Goal: Information Seeking & Learning: Learn about a topic

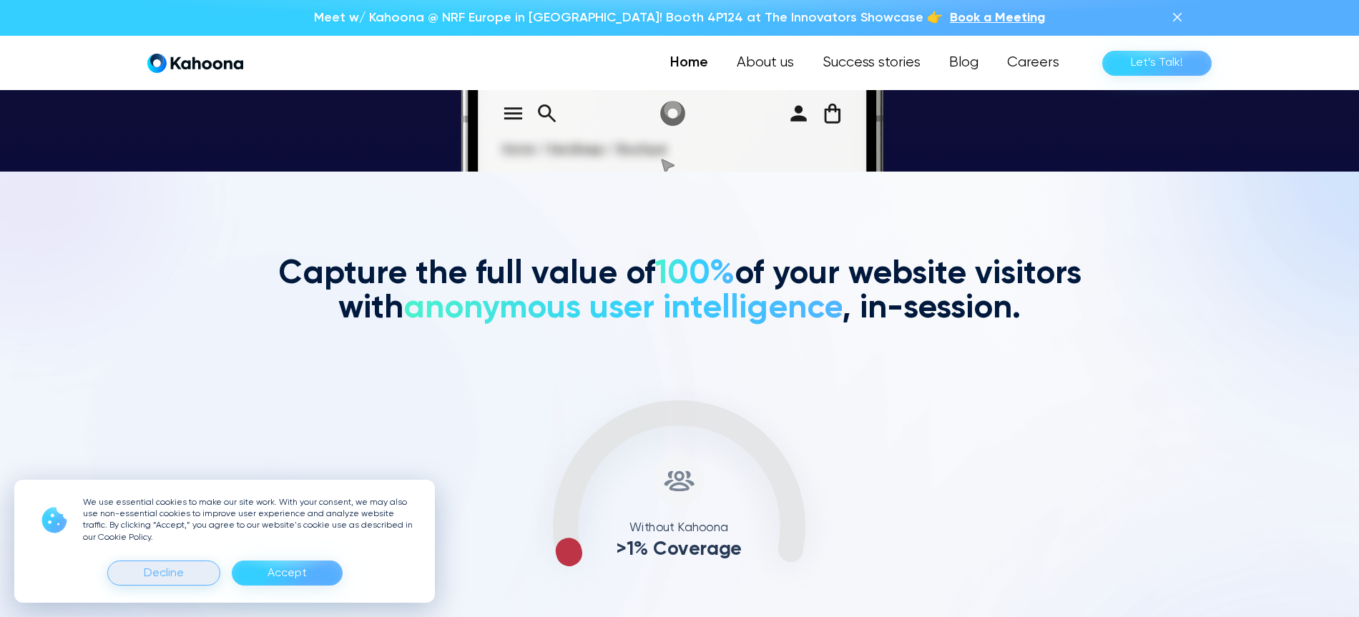
scroll to position [446, 0]
click at [199, 564] on div "Decline" at bounding box center [163, 573] width 113 height 25
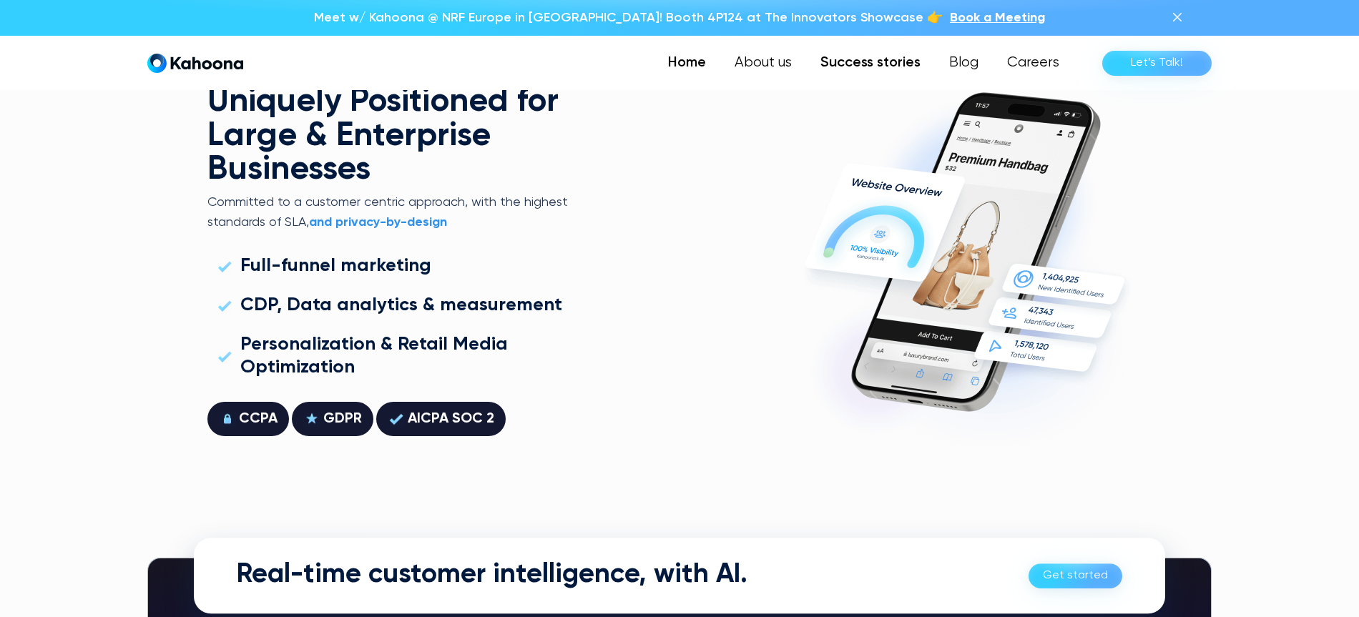
scroll to position [3923, 0]
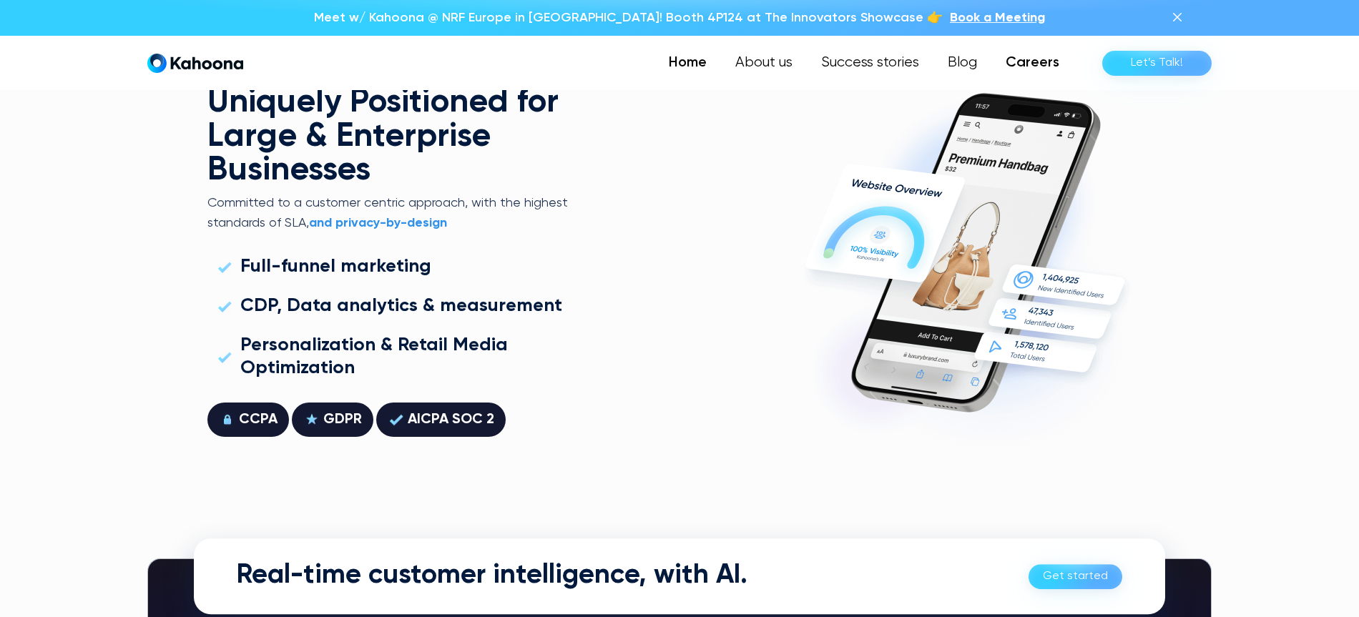
click at [1034, 57] on link "Careers" at bounding box center [1032, 63] width 82 height 29
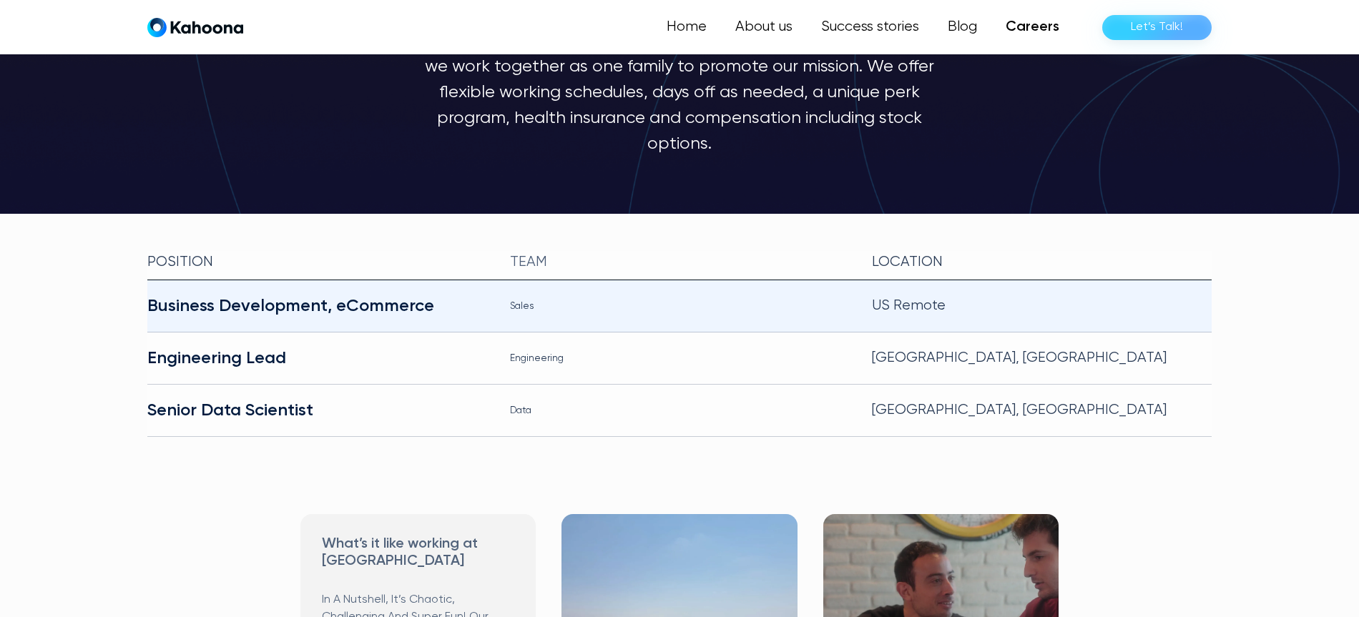
scroll to position [206, 0]
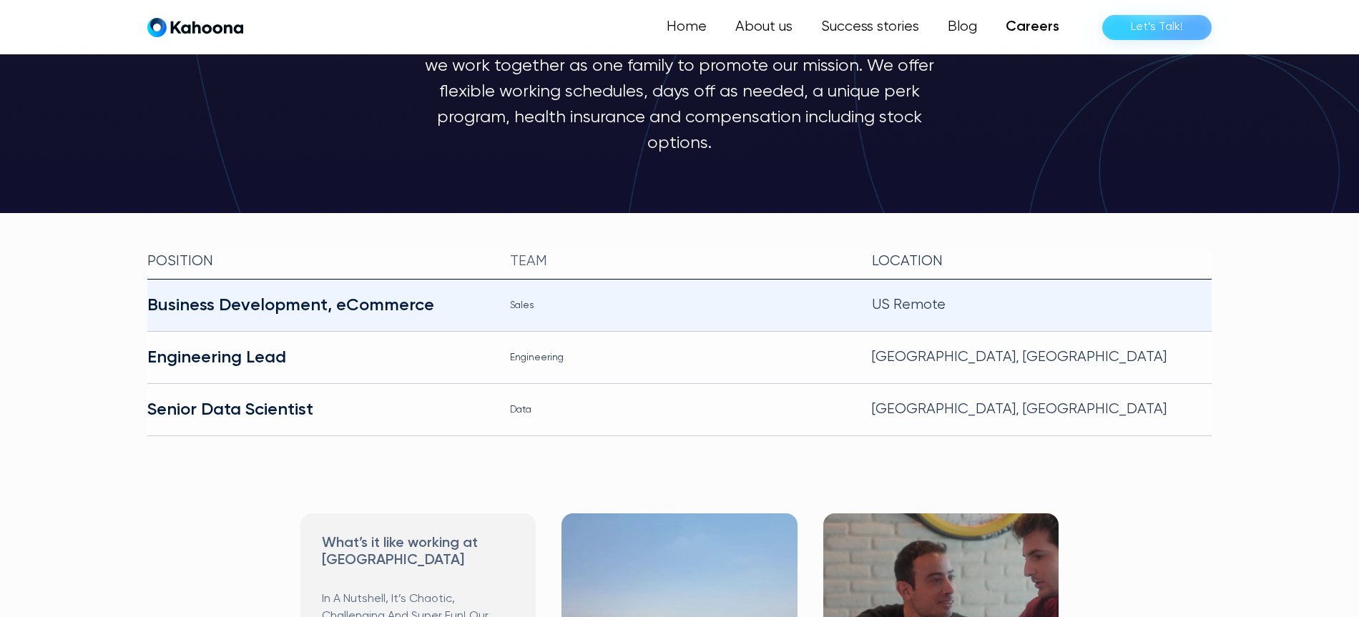
click at [364, 294] on div "Business Development, eCommerce" at bounding box center [317, 305] width 340 height 23
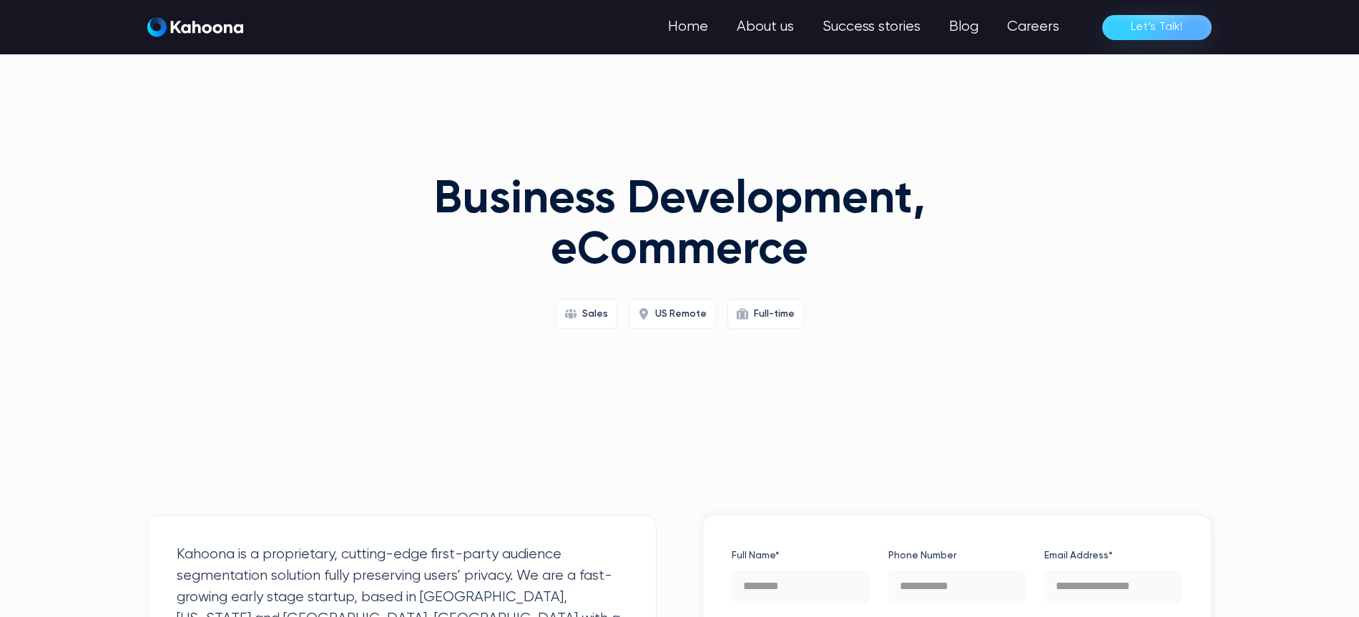
click at [850, 147] on div "Business Development, eCommerce Sales US Remote Full-time" at bounding box center [679, 290] width 549 height 286
click at [840, 112] on html "We use essential cookies to make our site work. With your consent, we may also …" at bounding box center [679, 308] width 1359 height 617
